Goal: Find specific page/section: Find specific page/section

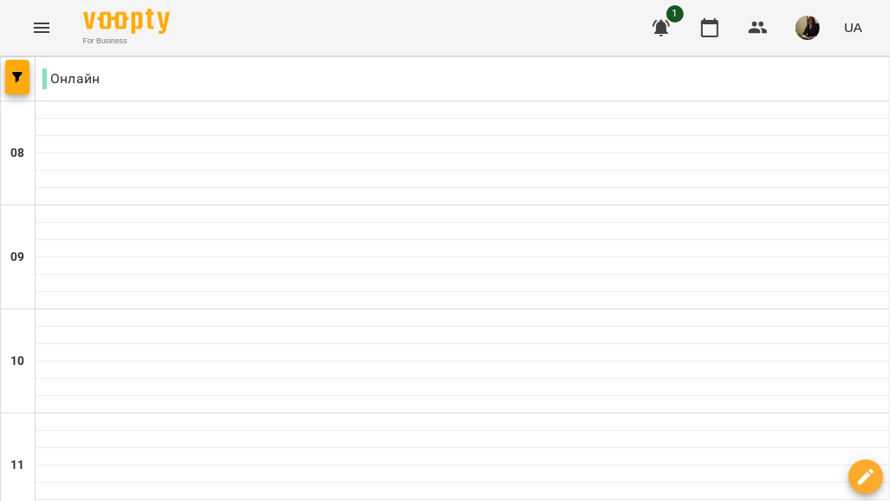
type input "**********"
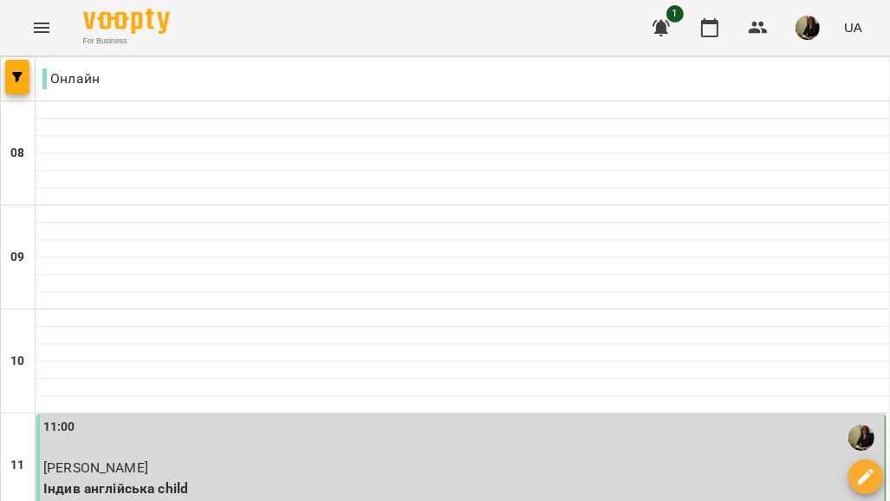
scroll to position [347, 0]
click at [351, 458] on p "[PERSON_NAME]" at bounding box center [462, 468] width 838 height 21
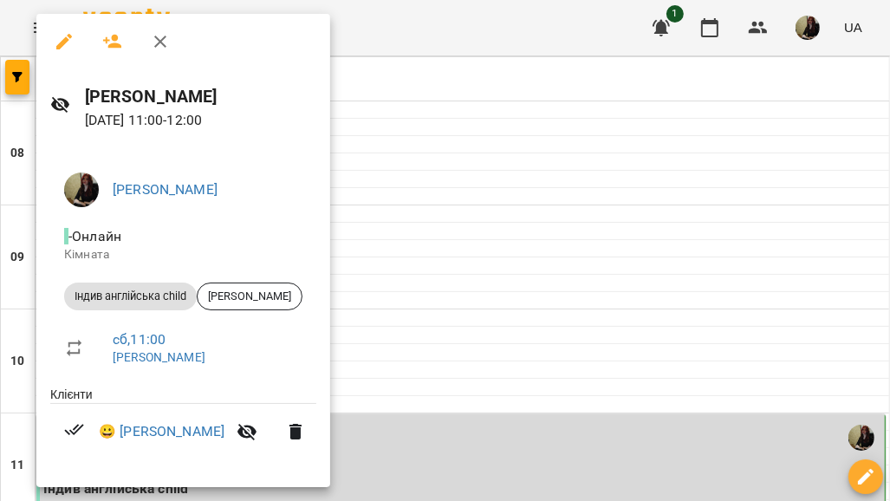
click at [499, 212] on div at bounding box center [445, 250] width 890 height 501
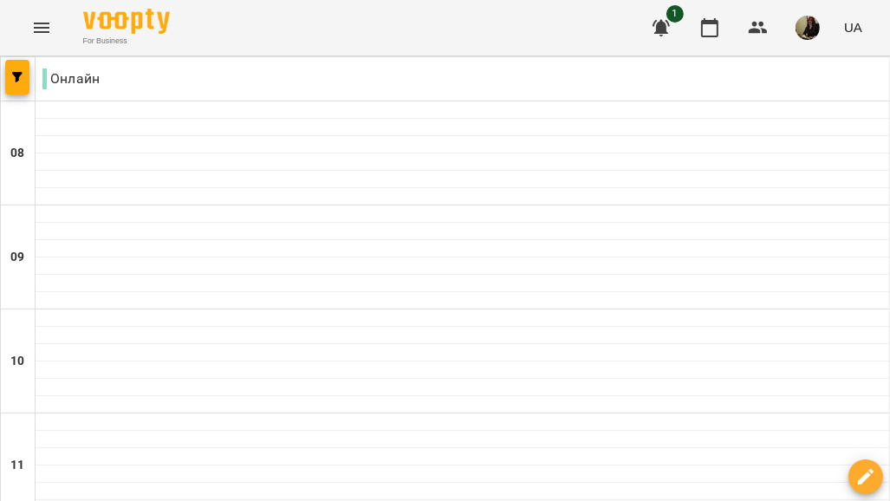
scroll to position [607, 0]
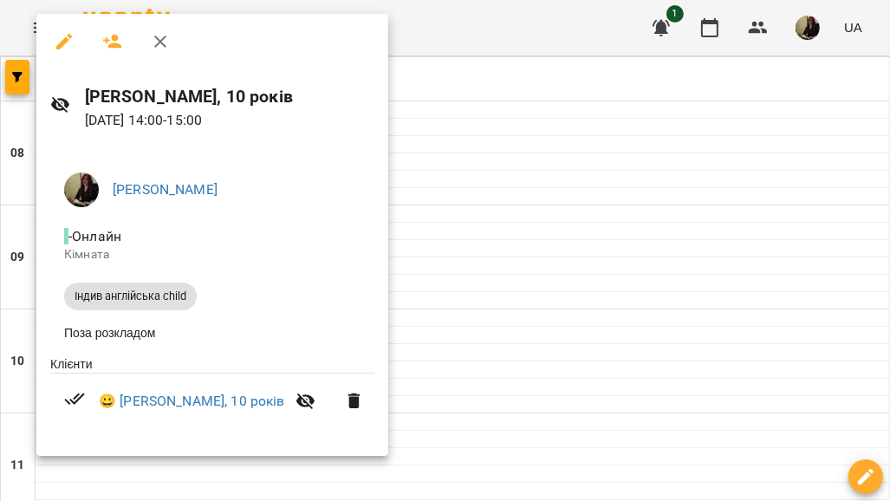
drag, startPoint x: 666, startPoint y: 199, endPoint x: 855, endPoint y: 119, distance: 205.4
click at [668, 199] on div at bounding box center [445, 250] width 890 height 501
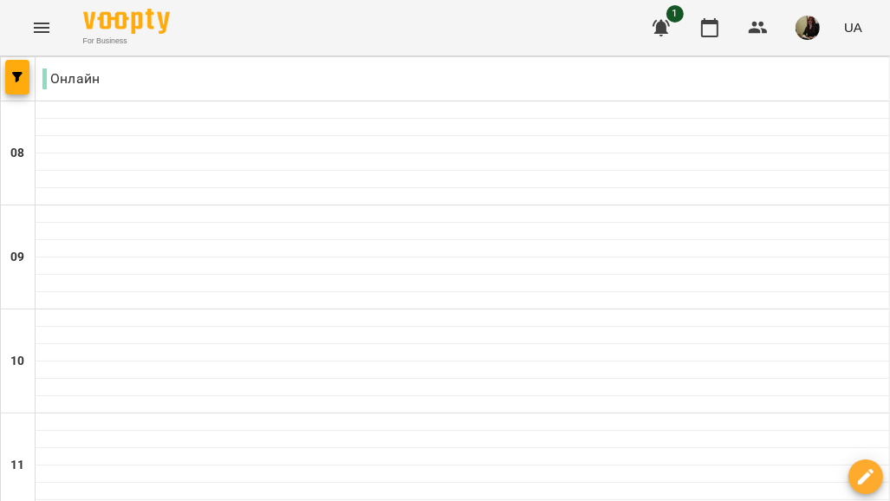
click at [808, 33] on img "button" at bounding box center [808, 28] width 24 height 24
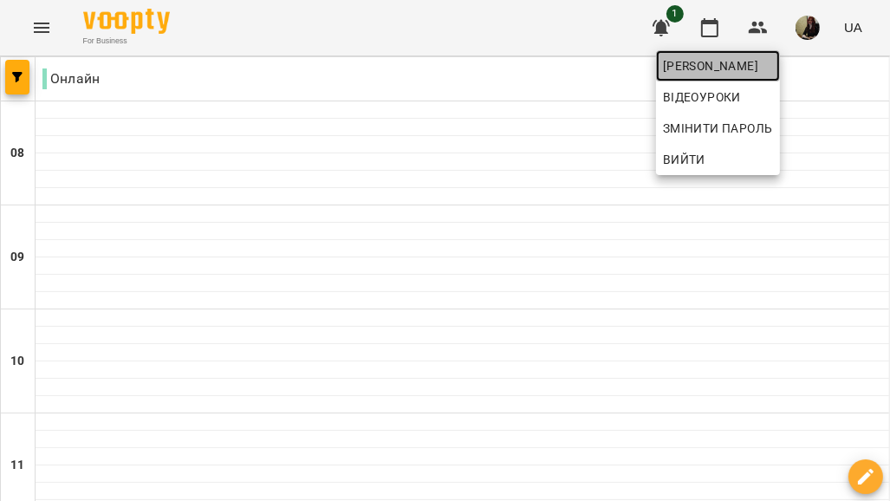
click at [731, 68] on span "[PERSON_NAME]" at bounding box center [718, 65] width 110 height 21
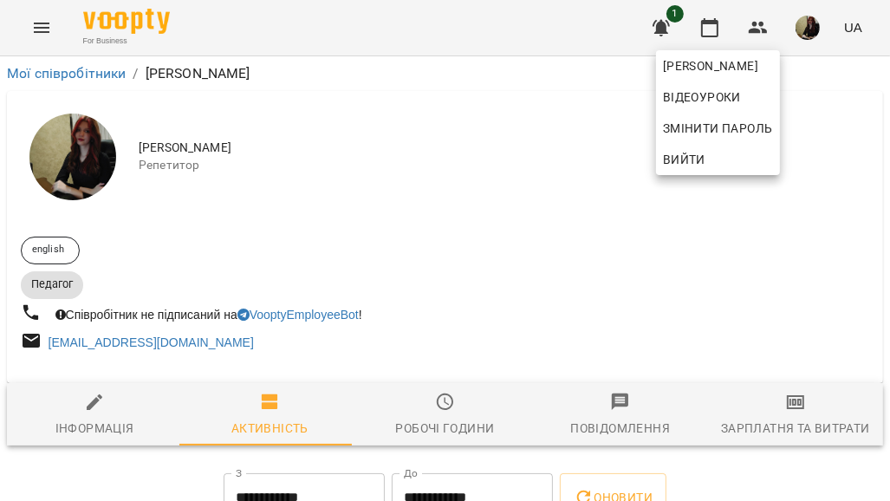
click at [687, 255] on div at bounding box center [445, 250] width 890 height 501
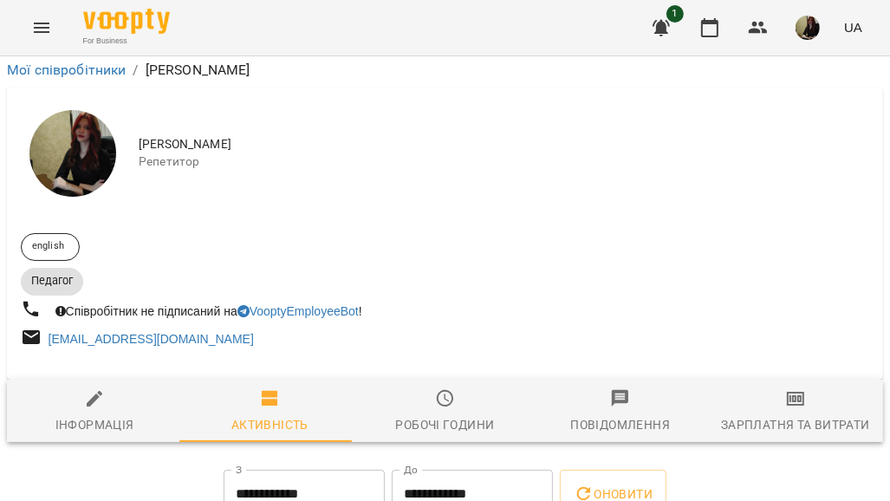
scroll to position [260, 0]
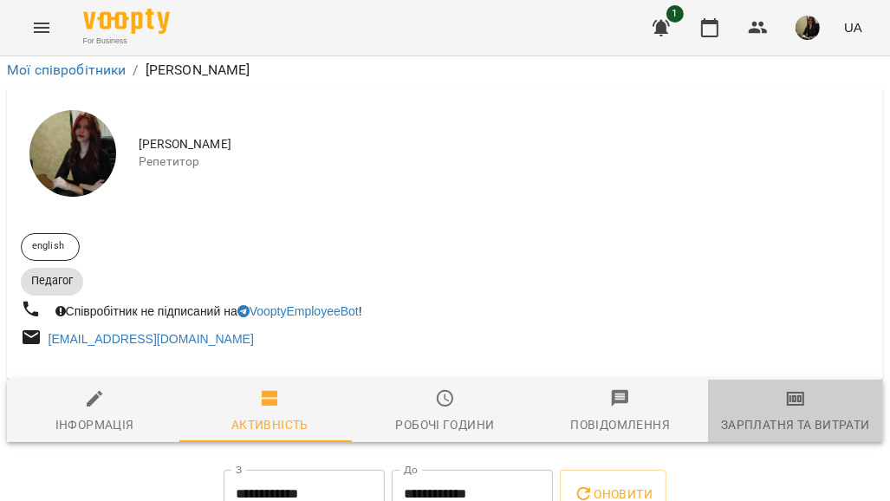
click at [792, 414] on div "Зарплатня та Витрати" at bounding box center [795, 424] width 149 height 21
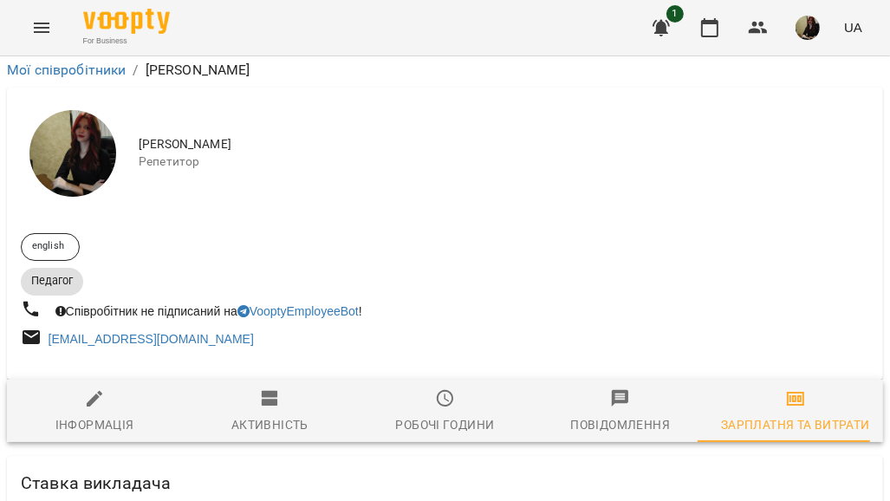
scroll to position [251, 0]
click at [474, 380] on button "Робочі години" at bounding box center [444, 411] width 175 height 62
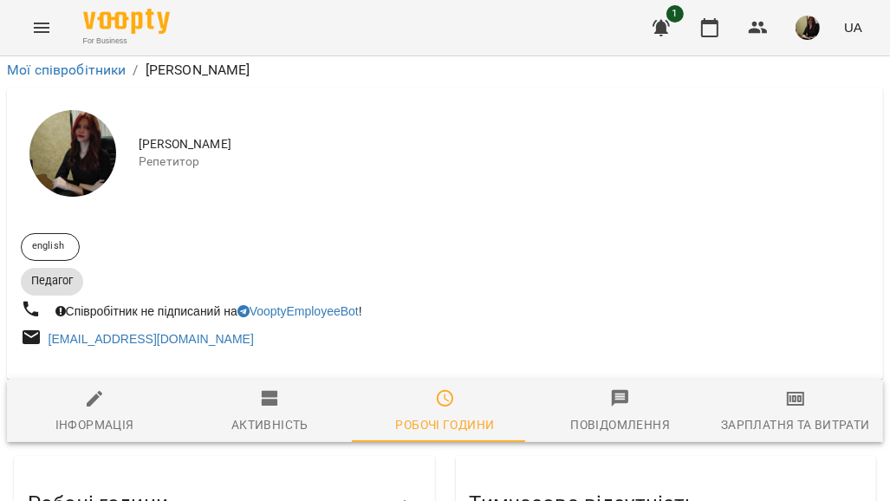
click at [299, 388] on span "Активність" at bounding box center [269, 411] width 154 height 47
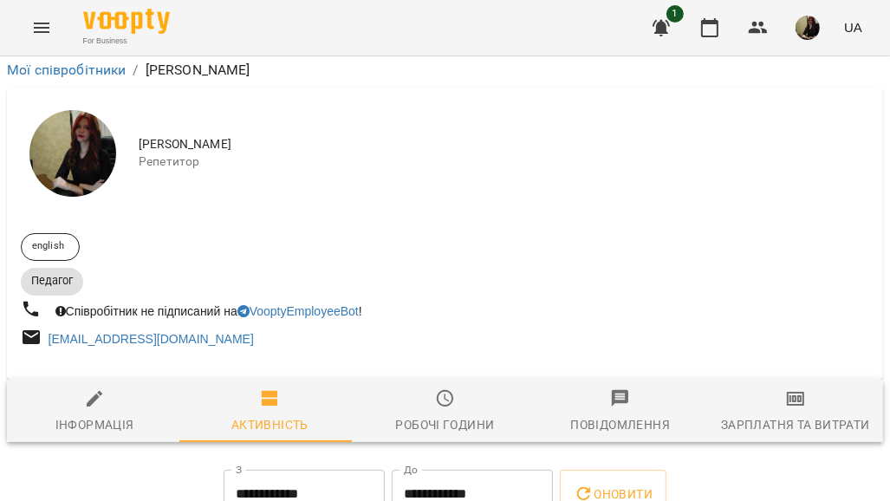
scroll to position [317, 0]
click at [471, 414] on div "Робочі години" at bounding box center [444, 424] width 99 height 21
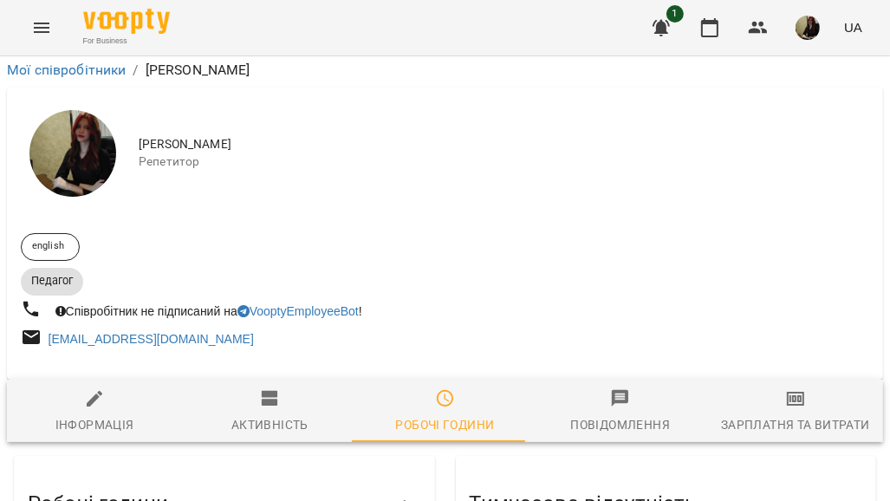
scroll to position [231, 0]
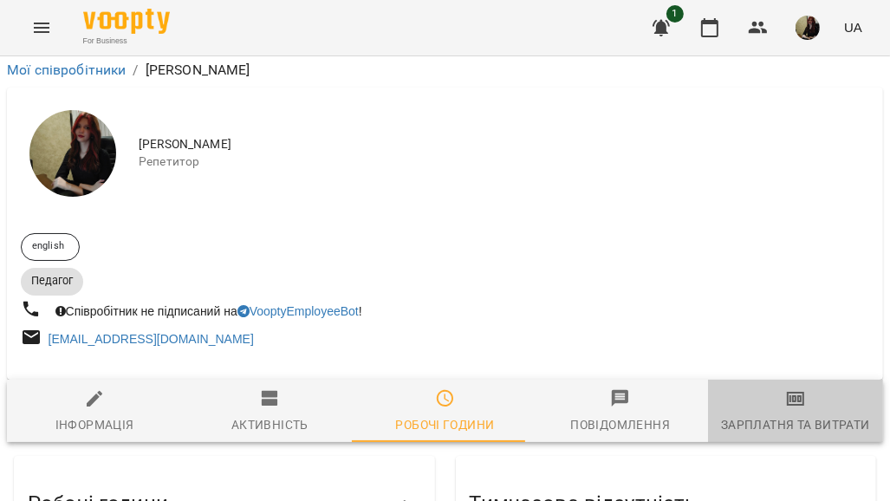
click at [861, 380] on button "Зарплатня та Витрати" at bounding box center [795, 411] width 175 height 62
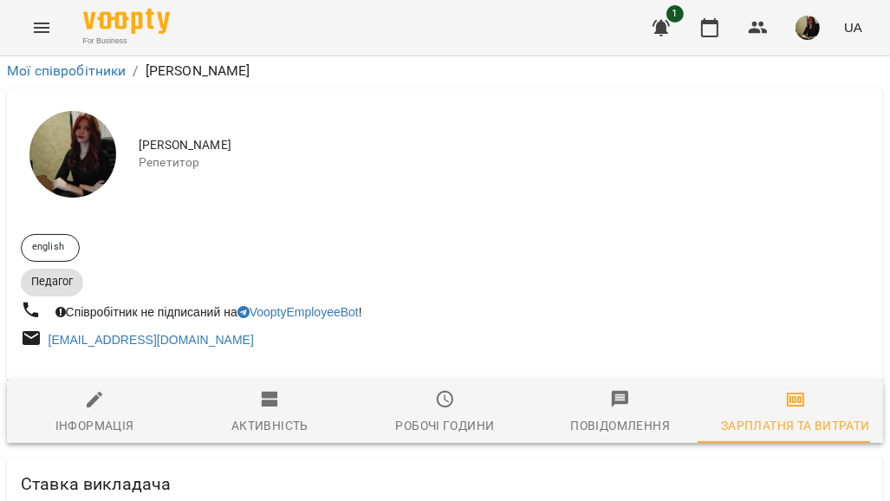
scroll to position [0, 0]
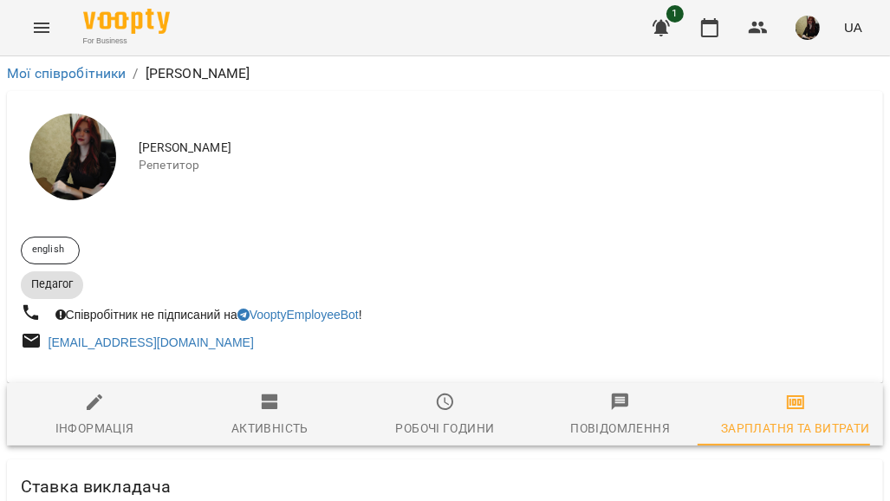
click at [258, 423] on div "Активність" at bounding box center [269, 428] width 77 height 21
